Goal: Transaction & Acquisition: Subscribe to service/newsletter

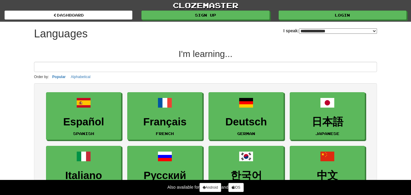
select select "*******"
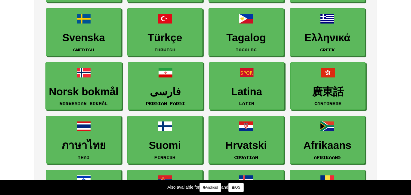
scroll to position [246, 0]
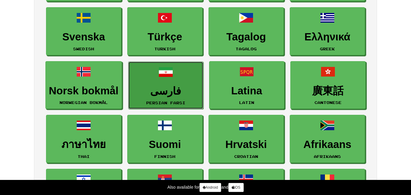
click at [186, 89] on h3 "فارسی" at bounding box center [165, 91] width 69 height 12
